Goal: Task Accomplishment & Management: Manage account settings

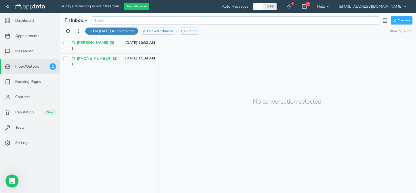
click at [27, 68] on span "Inbox/Outbox" at bounding box center [26, 66] width 23 height 5
click at [82, 23] on span "Inbox" at bounding box center [76, 20] width 23 height 5
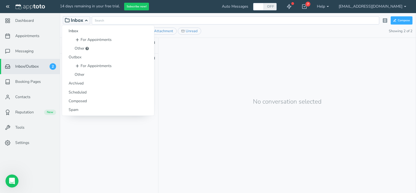
click at [83, 21] on span "Inbox" at bounding box center [76, 20] width 23 height 5
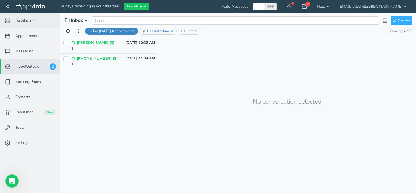
click at [26, 24] on link "Dashboard" at bounding box center [30, 20] width 60 height 15
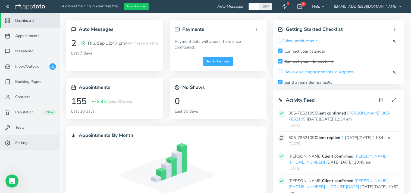
click at [18, 141] on span "Settings" at bounding box center [22, 142] width 14 height 5
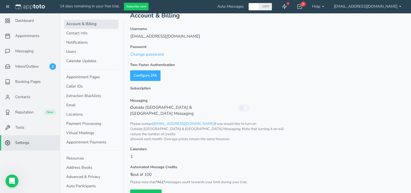
scroll to position [12, 0]
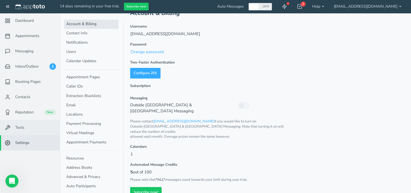
click at [8, 120] on link "Tools" at bounding box center [30, 127] width 60 height 15
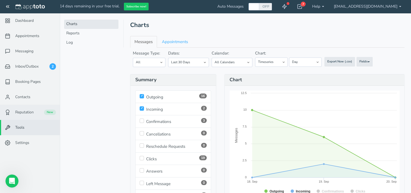
click at [12, 112] on feather-icon at bounding box center [8, 111] width 14 height 5
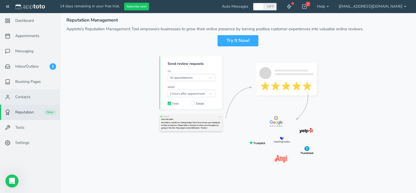
click at [17, 94] on span "Contacts" at bounding box center [22, 96] width 15 height 5
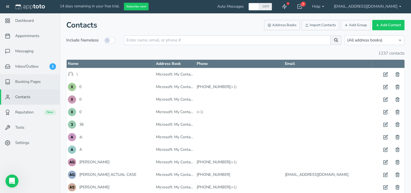
click at [26, 83] on span "Booking Pages" at bounding box center [28, 81] width 26 height 5
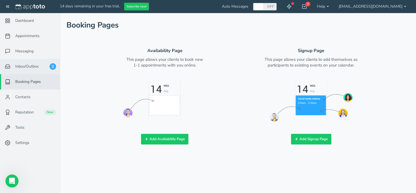
click at [15, 66] on feather-icon at bounding box center [8, 66] width 14 height 5
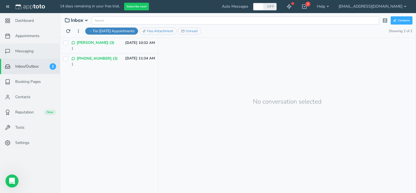
click at [14, 53] on feather-icon at bounding box center [8, 50] width 14 height 5
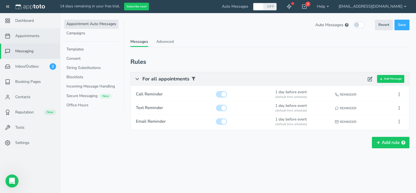
click at [11, 39] on link "Appointments" at bounding box center [30, 35] width 60 height 15
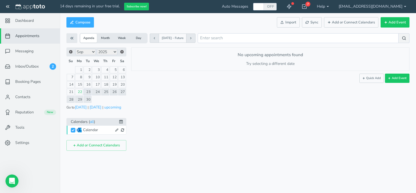
click at [88, 91] on link "23" at bounding box center [87, 91] width 8 height 7
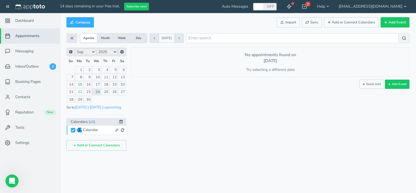
click at [97, 129] on div "Calendar" at bounding box center [98, 129] width 30 height 5
click at [94, 107] on button "[DATE]" at bounding box center [95, 107] width 12 height 6
click at [89, 92] on link "23" at bounding box center [87, 91] width 8 height 7
click at [98, 106] on button "[DATE]" at bounding box center [95, 107] width 12 height 6
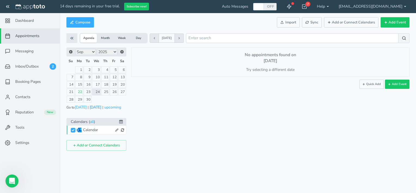
click at [98, 106] on button "[DATE]" at bounding box center [95, 107] width 12 height 6
click at [104, 39] on button "Month" at bounding box center [105, 38] width 17 height 9
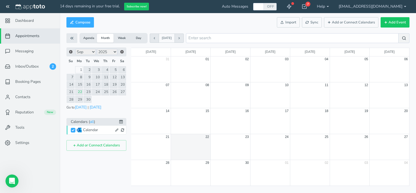
click at [91, 38] on button "Agenda" at bounding box center [88, 38] width 17 height 9
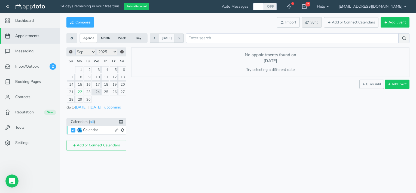
click at [312, 20] on span "Sync" at bounding box center [311, 22] width 13 height 5
click at [89, 92] on link "23" at bounding box center [87, 91] width 8 height 7
click at [106, 123] on li "Calendars ( all )" at bounding box center [96, 122] width 60 height 8
click at [93, 129] on div "Calendar" at bounding box center [98, 129] width 30 height 5
click at [73, 130] on input "Calendar" at bounding box center [73, 130] width 5 height 5
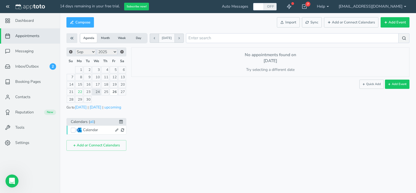
checkbox input "true"
click at [91, 129] on div "Calendar" at bounding box center [98, 129] width 30 height 5
click at [193, 135] on div "× New event Monday, September 22nd · 9:08am - 9:08am Public reschedule link Type" at bounding box center [267, 98] width 283 height 103
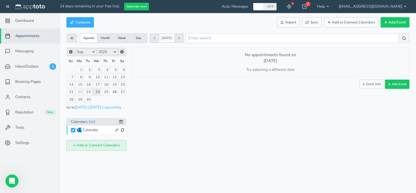
click at [99, 145] on button "Add or Connect Calendars" at bounding box center [96, 145] width 60 height 11
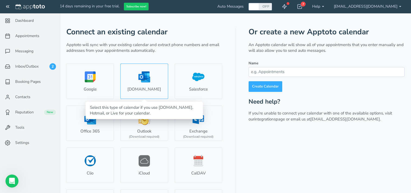
click at [140, 72] on link "[DOMAIN_NAME]" at bounding box center [144, 80] width 48 height 35
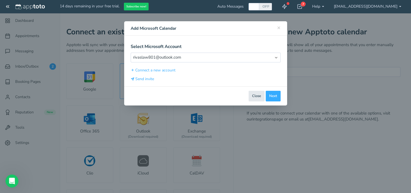
select select "number:57845"
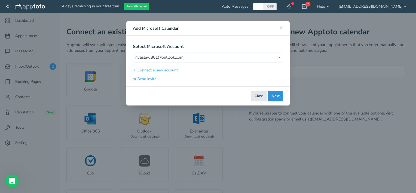
click at [274, 95] on button "Next" at bounding box center [275, 96] width 15 height 11
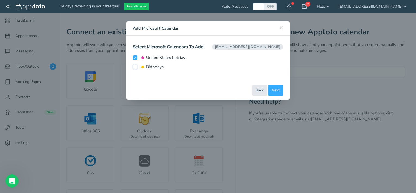
click at [136, 67] on input "Birthdays" at bounding box center [135, 66] width 5 height 5
checkbox input "true"
click at [133, 58] on input "United States holidays" at bounding box center [135, 57] width 5 height 5
checkbox input "false"
click at [135, 67] on input "Birthdays" at bounding box center [135, 66] width 5 height 5
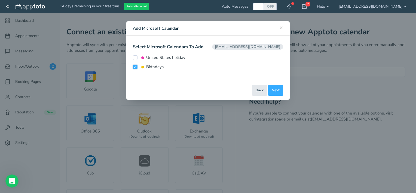
checkbox input "false"
click at [136, 59] on input "United States holidays" at bounding box center [135, 57] width 5 height 5
click at [133, 56] on input "United States holidays" at bounding box center [135, 57] width 5 height 5
checkbox input "false"
click at [250, 47] on span "[EMAIL_ADDRESS][DOMAIN_NAME]" at bounding box center [247, 46] width 71 height 5
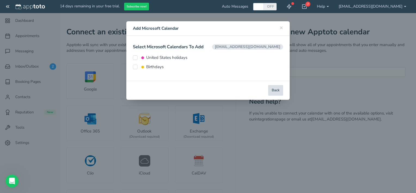
click at [273, 92] on button "Back" at bounding box center [275, 90] width 15 height 11
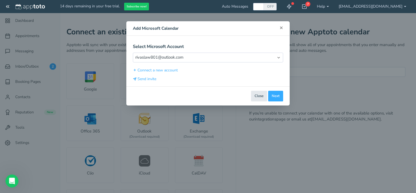
click at [282, 28] on span "×" at bounding box center [281, 28] width 4 height 8
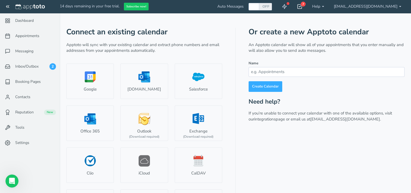
click at [306, 5] on div "7" at bounding box center [303, 4] width 5 height 5
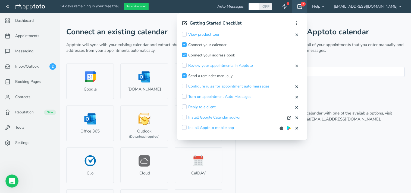
click at [306, 5] on div "7" at bounding box center [303, 4] width 5 height 5
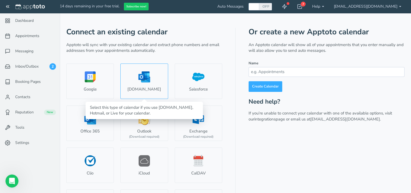
click at [152, 83] on link "[DOMAIN_NAME]" at bounding box center [144, 80] width 48 height 35
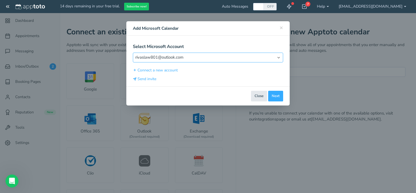
click at [158, 56] on select "Select Account rivaslaw801@outlook.com" at bounding box center [208, 57] width 150 height 10
click at [133, 52] on select "Select Account rivaslaw801@outlook.com" at bounding box center [208, 57] width 150 height 10
click at [160, 71] on button "Connect a new account" at bounding box center [155, 70] width 45 height 6
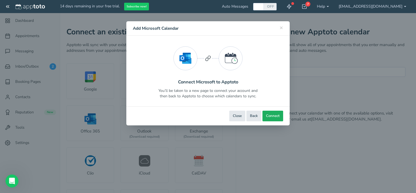
click at [279, 117] on span "Connect" at bounding box center [273, 115] width 14 height 5
click at [249, 116] on button "Close" at bounding box center [246, 115] width 16 height 11
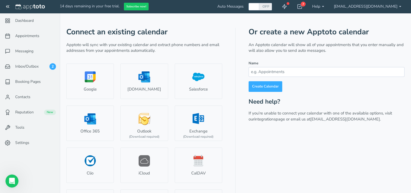
click at [258, 70] on input at bounding box center [327, 72] width 156 height 10
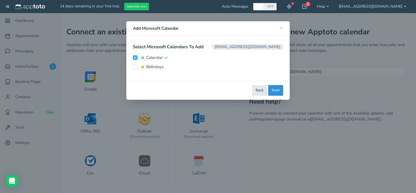
click at [280, 92] on button "Next" at bounding box center [275, 90] width 15 height 11
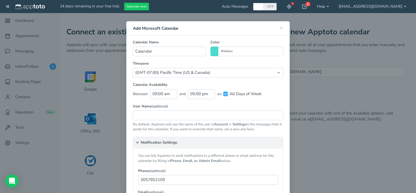
click at [281, 27] on div "× Close Add Microsoft Calendar" at bounding box center [207, 28] width 163 height 14
click at [279, 28] on span "×" at bounding box center [281, 28] width 4 height 8
